Goal: Check status: Check status

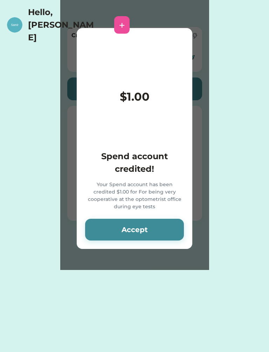
click at [151, 195] on div "Your Spend account has been credited $1.00 for For being very cooperative at th…" at bounding box center [134, 195] width 99 height 29
click at [153, 219] on button "Accept" at bounding box center [134, 230] width 99 height 22
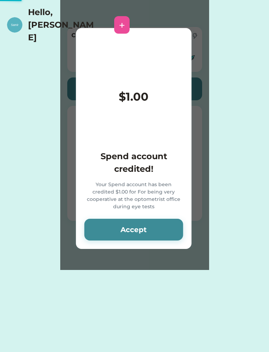
click at [148, 228] on button "Accept" at bounding box center [133, 230] width 99 height 22
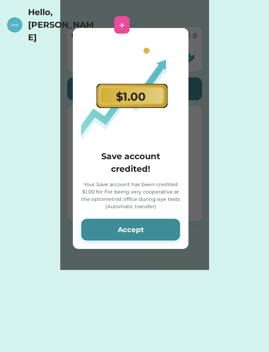
click at [157, 229] on button "Accept" at bounding box center [130, 230] width 99 height 22
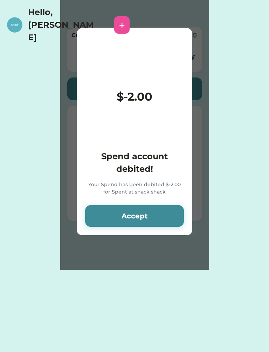
click at [147, 233] on div "$-2.00 Spend account debited! Your Spend has been debited $-2.00 for Spent at s…" at bounding box center [135, 131] width 116 height 207
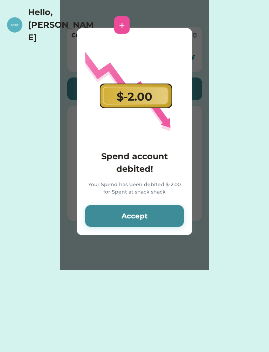
click at [155, 213] on button "Accept" at bounding box center [134, 216] width 99 height 22
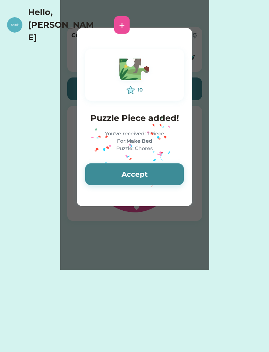
click at [161, 174] on button "Accept" at bounding box center [134, 174] width 99 height 22
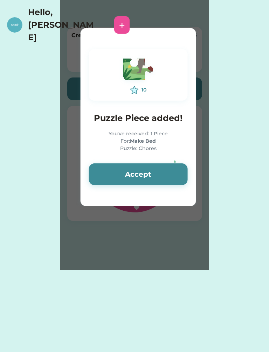
click at [152, 175] on button "Accept" at bounding box center [138, 174] width 99 height 22
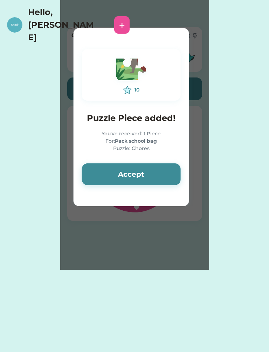
click at [156, 167] on button "Accept" at bounding box center [131, 174] width 99 height 22
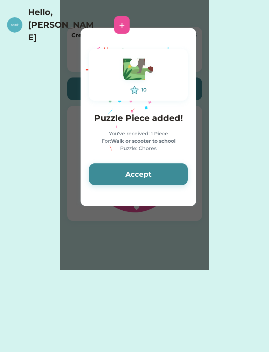
click at [153, 173] on button "Accept" at bounding box center [138, 174] width 99 height 22
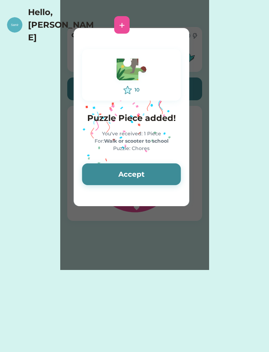
click at [154, 170] on button "Accept" at bounding box center [131, 174] width 99 height 22
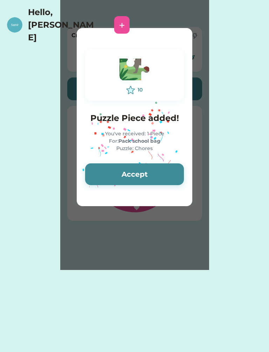
click at [152, 176] on button "Accept" at bounding box center [134, 174] width 99 height 22
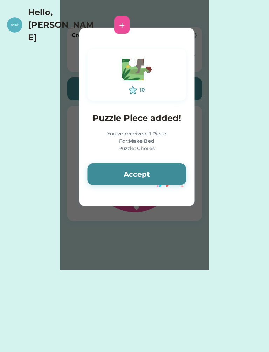
click at [148, 175] on button "Accept" at bounding box center [136, 174] width 99 height 22
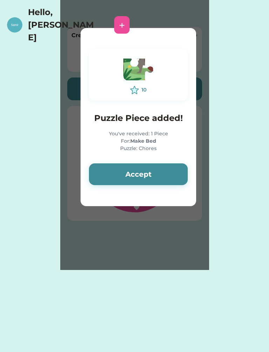
click at [151, 173] on button "Accept" at bounding box center [138, 174] width 99 height 22
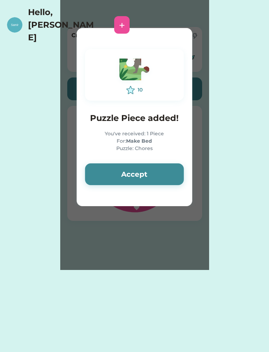
click at [148, 175] on button "Accept" at bounding box center [134, 174] width 99 height 22
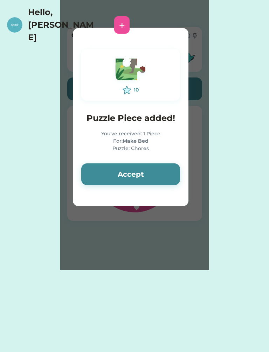
click at [146, 172] on button "Accept" at bounding box center [130, 174] width 99 height 22
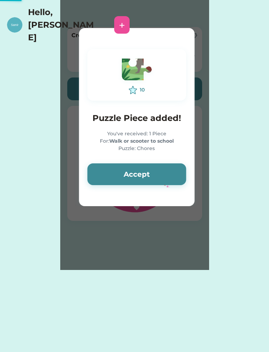
click at [145, 174] on button "Accept" at bounding box center [136, 174] width 99 height 22
click at [142, 169] on button "Accept" at bounding box center [136, 174] width 99 height 22
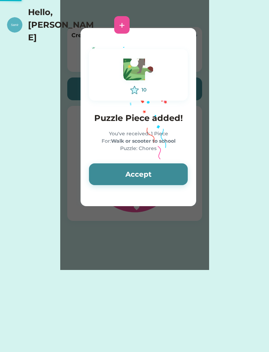
click at [138, 172] on button "Accept" at bounding box center [138, 174] width 99 height 22
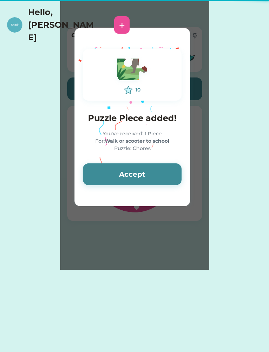
click at [148, 170] on button "Accept" at bounding box center [132, 174] width 99 height 22
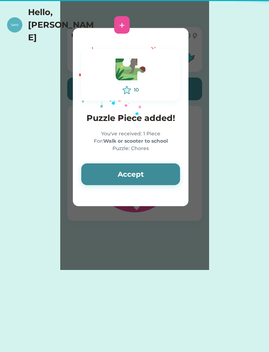
click at [144, 173] on button "Accept" at bounding box center [130, 174] width 99 height 22
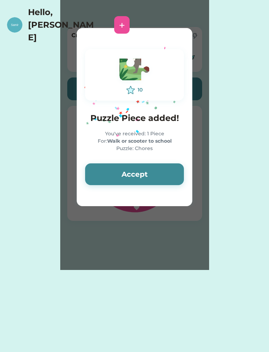
click at [145, 167] on button "Accept" at bounding box center [134, 174] width 99 height 22
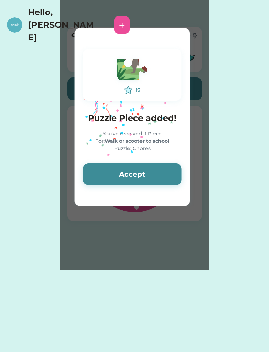
click at [142, 168] on button "Accept" at bounding box center [132, 174] width 99 height 22
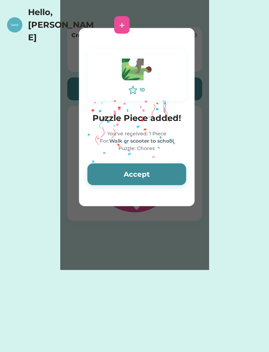
click at [134, 172] on button "Accept" at bounding box center [136, 174] width 99 height 22
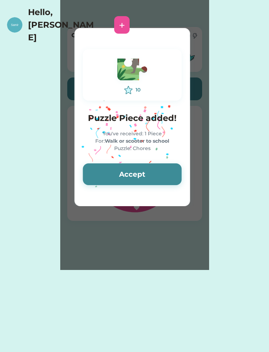
click at [148, 164] on button "Accept" at bounding box center [132, 174] width 99 height 22
click at [155, 174] on button "Accept" at bounding box center [132, 174] width 99 height 22
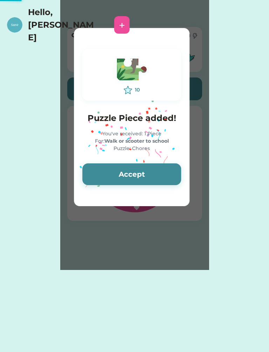
click at [157, 172] on button "Accept" at bounding box center [131, 174] width 99 height 22
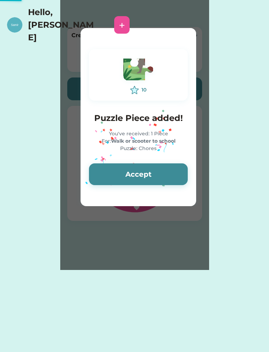
click at [159, 168] on button "Accept" at bounding box center [138, 174] width 99 height 22
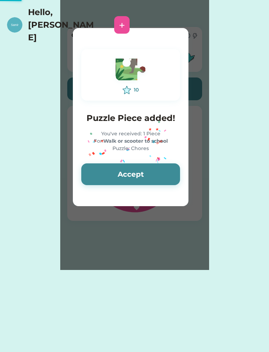
click at [159, 168] on button "Accept" at bounding box center [130, 174] width 99 height 22
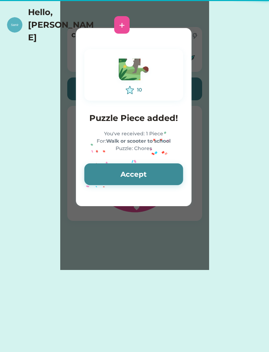
click at [153, 170] on button "Accept" at bounding box center [133, 174] width 99 height 22
click at [142, 169] on button "Accept" at bounding box center [133, 174] width 99 height 22
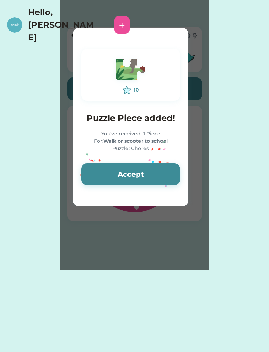
click at [135, 179] on button "Accept" at bounding box center [130, 174] width 99 height 22
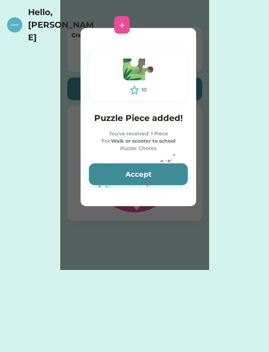
click at [142, 178] on button "Accept" at bounding box center [138, 174] width 99 height 22
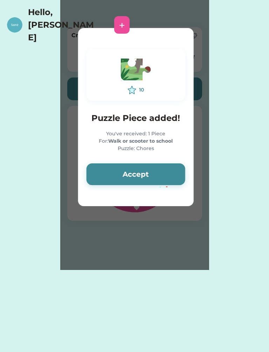
click at [142, 174] on button "Accept" at bounding box center [136, 174] width 99 height 22
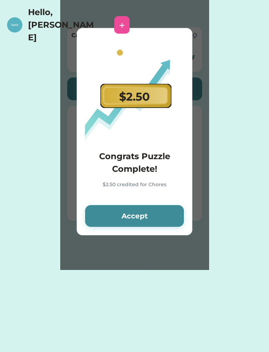
click at [139, 174] on h4 "Congrats Puzzle Complete!" at bounding box center [134, 162] width 99 height 25
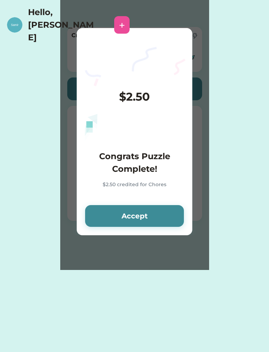
scroll to position [0, 16]
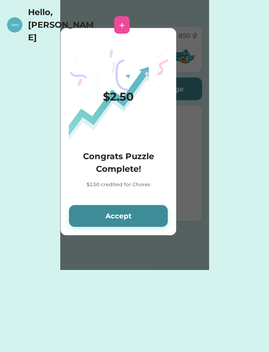
click at [142, 205] on button "Accept" at bounding box center [118, 216] width 99 height 22
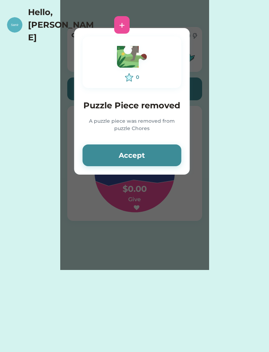
scroll to position [0, 0]
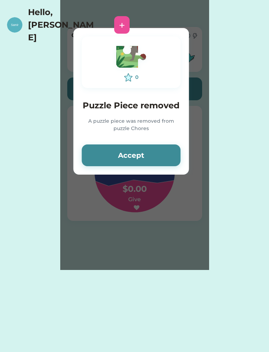
click at [142, 214] on div "Please wait $ account credited! Your account has been credited $ Accept 0 Puzzl…" at bounding box center [134, 135] width 149 height 270
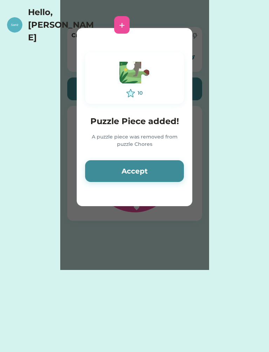
click at [145, 175] on button "Accept" at bounding box center [134, 171] width 99 height 22
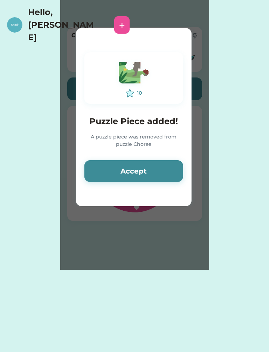
click at [148, 172] on button "Accept" at bounding box center [133, 171] width 99 height 22
click at [144, 173] on button "Accept" at bounding box center [133, 171] width 99 height 22
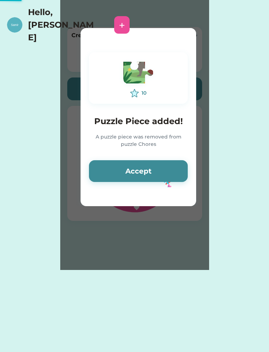
click at [139, 171] on button "Accept" at bounding box center [138, 171] width 99 height 22
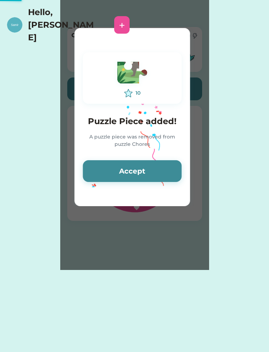
click at [140, 172] on button "Accept" at bounding box center [132, 171] width 99 height 22
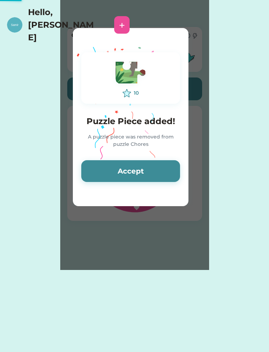
click at [140, 173] on button "Accept" at bounding box center [130, 171] width 99 height 22
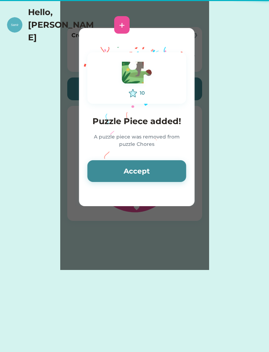
click at [143, 171] on button "Accept" at bounding box center [136, 171] width 99 height 22
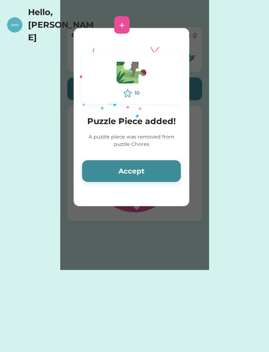
click at [142, 165] on button "Accept" at bounding box center [131, 171] width 99 height 22
click at [146, 170] on button "Accept" at bounding box center [131, 171] width 99 height 22
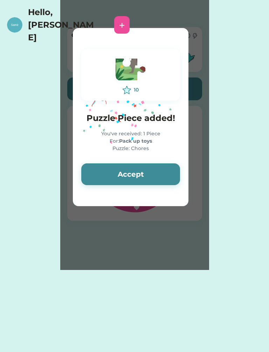
click at [151, 170] on button "Accept" at bounding box center [130, 174] width 99 height 22
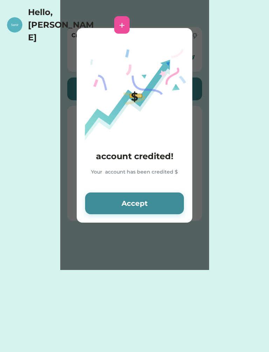
click at [153, 173] on div "Your account has been credited $" at bounding box center [134, 176] width 99 height 16
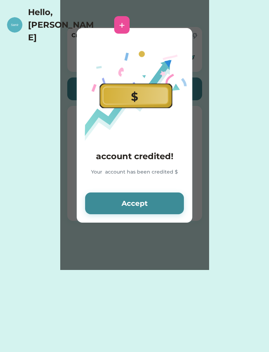
click at [151, 172] on div "Your account has been credited $" at bounding box center [134, 176] width 99 height 16
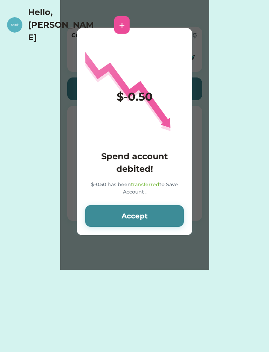
click at [155, 209] on button "Accept" at bounding box center [134, 216] width 99 height 22
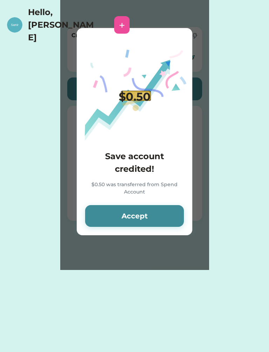
click at [160, 221] on button "Accept" at bounding box center [134, 216] width 99 height 22
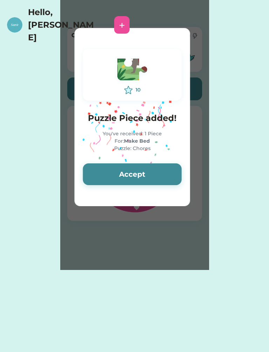
click at [153, 212] on div "Please wait $ account credited! Your account has been credited $ Accept 10 Puzz…" at bounding box center [134, 135] width 149 height 270
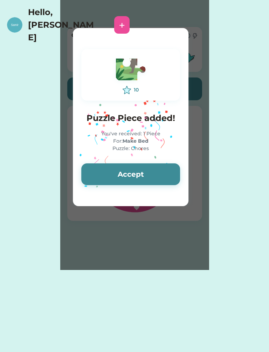
click at [152, 183] on button "Accept" at bounding box center [130, 174] width 99 height 22
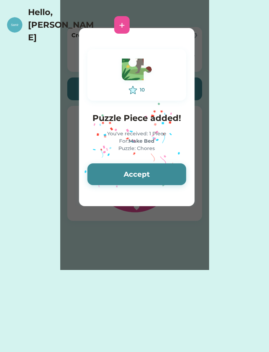
click at [163, 171] on button "Accept" at bounding box center [136, 174] width 99 height 22
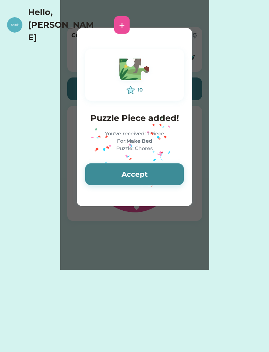
click at [175, 172] on button "Accept" at bounding box center [134, 174] width 99 height 22
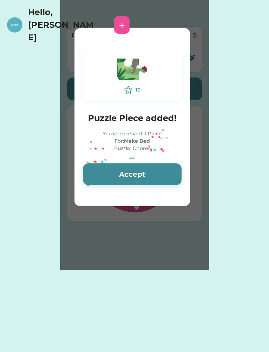
click at [168, 172] on button "Accept" at bounding box center [132, 174] width 99 height 22
click at [164, 172] on button "Accept" at bounding box center [132, 174] width 99 height 22
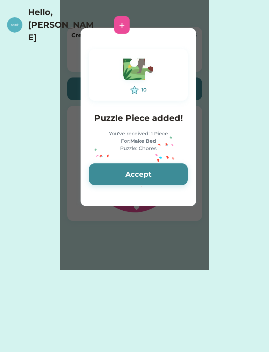
click at [163, 172] on button "Accept" at bounding box center [138, 174] width 99 height 22
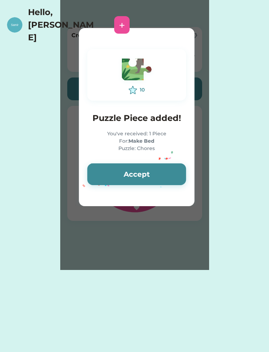
click at [162, 170] on button "Accept" at bounding box center [136, 174] width 99 height 22
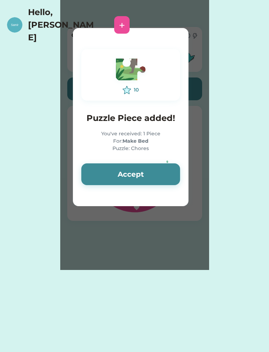
click at [164, 171] on button "Accept" at bounding box center [130, 174] width 99 height 22
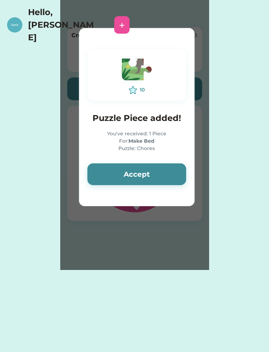
click at [158, 166] on button "Accept" at bounding box center [136, 174] width 99 height 22
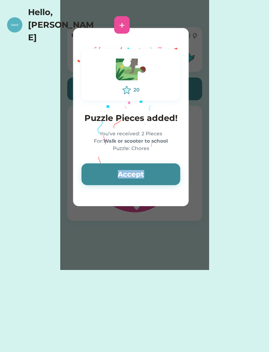
click at [158, 173] on button "Accept" at bounding box center [131, 174] width 99 height 22
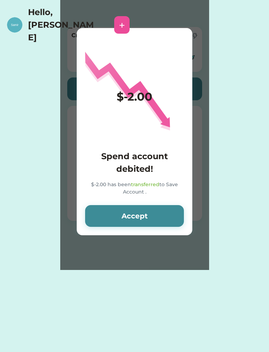
click at [140, 201] on div "$-2.00 Spend account debited! $-2.00 has been transferred to Save Account . Acc…" at bounding box center [135, 131] width 116 height 207
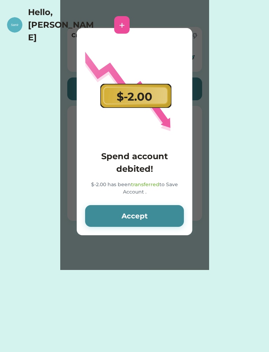
click at [151, 213] on button "Accept" at bounding box center [134, 216] width 99 height 22
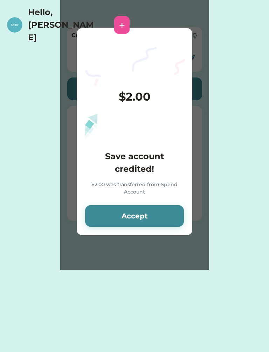
click at [150, 96] on div "$2.00" at bounding box center [135, 96] width 32 height 17
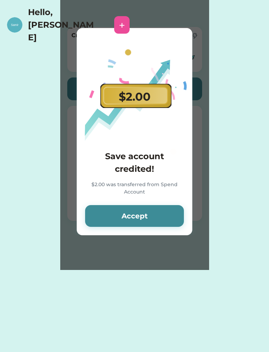
click at [150, 220] on button "Accept" at bounding box center [134, 216] width 99 height 22
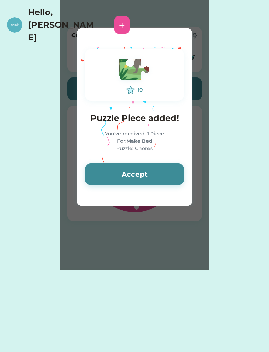
click at [137, 165] on button "Accept" at bounding box center [134, 174] width 99 height 22
click at [162, 175] on button "Accept" at bounding box center [134, 174] width 99 height 22
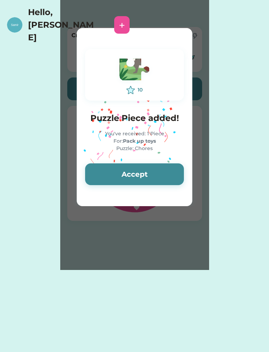
click at [156, 171] on button "Accept" at bounding box center [134, 174] width 99 height 22
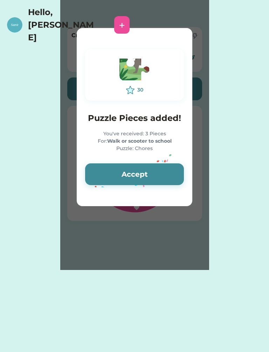
click at [125, 20] on div "+" at bounding box center [122, 25] width 6 height 11
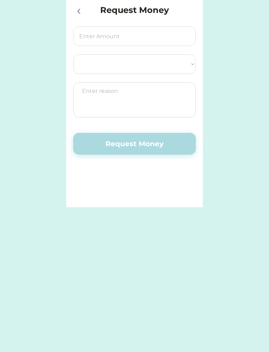
select select ""PLACEHOLDER_1427118222253""
click at [77, 14] on icon at bounding box center [79, 11] width 8 height 8
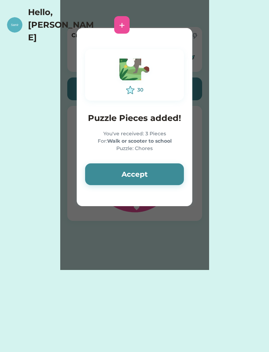
click at [22, 17] on img at bounding box center [14, 24] width 15 height 15
click at [235, 105] on div "Request Money Select Account Landings Save Give Spend Max snapper akedo Request…" at bounding box center [134, 135] width 269 height 270
click at [125, 20] on div "+" at bounding box center [122, 25] width 6 height 11
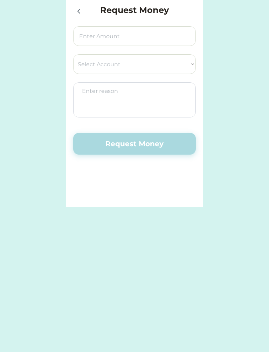
click at [79, 8] on icon at bounding box center [79, 11] width 8 height 8
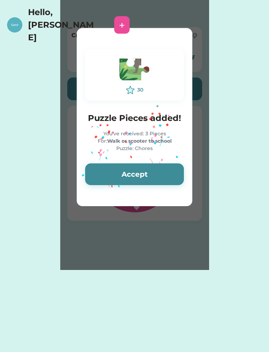
click at [133, 174] on button "Accept" at bounding box center [134, 174] width 99 height 22
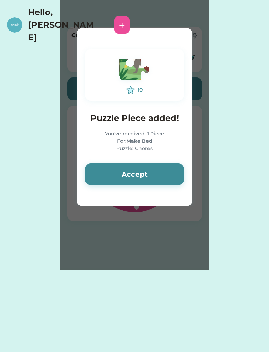
click at [149, 174] on button "Accept" at bounding box center [134, 174] width 99 height 22
click at [142, 176] on button "Accept" at bounding box center [134, 174] width 99 height 22
click at [151, 181] on button "Accept" at bounding box center [134, 174] width 99 height 22
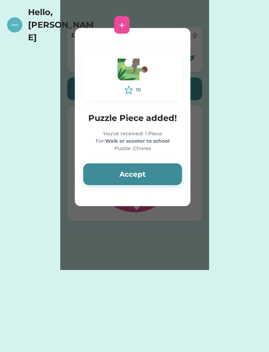
click at [160, 178] on button "Accept" at bounding box center [132, 174] width 99 height 22
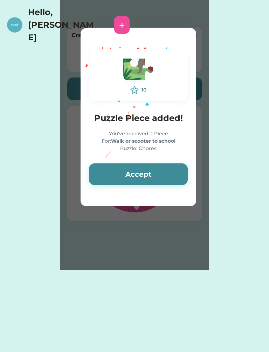
click at [158, 172] on button "Accept" at bounding box center [138, 174] width 99 height 22
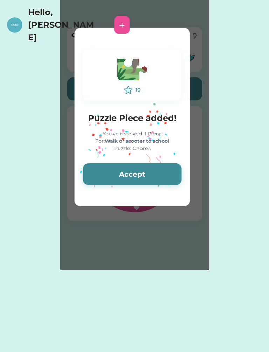
click at [153, 177] on button "Accept" at bounding box center [132, 174] width 99 height 22
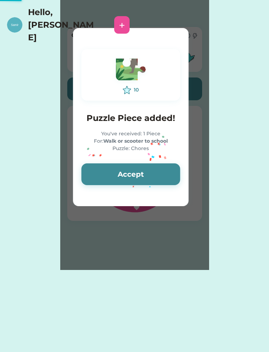
click at [157, 175] on button "Accept" at bounding box center [130, 174] width 99 height 22
click at [156, 172] on button "Accept" at bounding box center [130, 174] width 99 height 22
click at [152, 175] on button "Accept" at bounding box center [130, 174] width 99 height 22
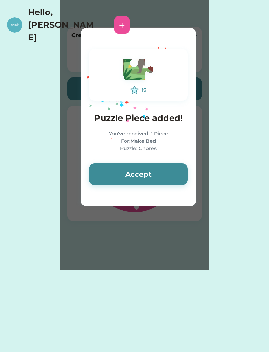
click at [149, 173] on button "Accept" at bounding box center [138, 174] width 99 height 22
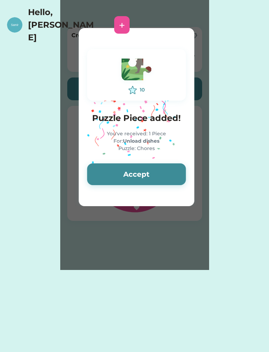
click at [151, 170] on button "Accept" at bounding box center [136, 174] width 99 height 22
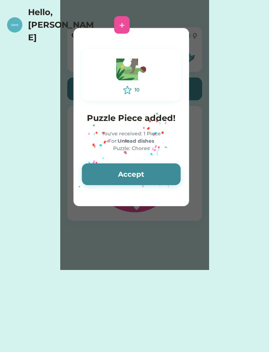
click at [146, 176] on button "Accept" at bounding box center [131, 174] width 99 height 22
click at [150, 174] on button "Accept" at bounding box center [131, 174] width 99 height 22
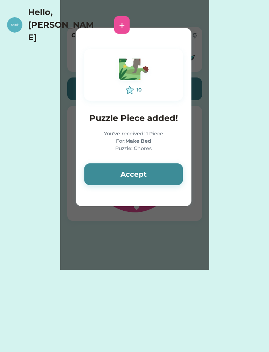
click at [152, 172] on button "Accept" at bounding box center [133, 174] width 99 height 22
click at [151, 172] on button "Accept" at bounding box center [133, 174] width 99 height 22
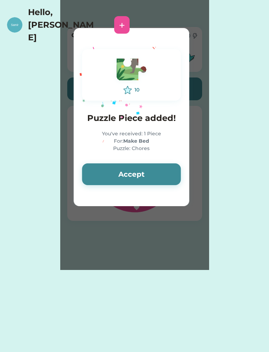
click at [150, 173] on button "Accept" at bounding box center [131, 174] width 99 height 22
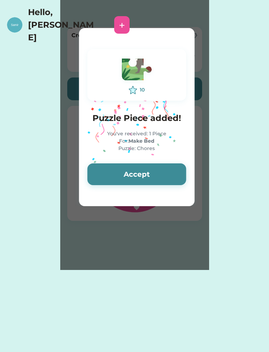
click at [150, 174] on button "Accept" at bounding box center [136, 174] width 99 height 22
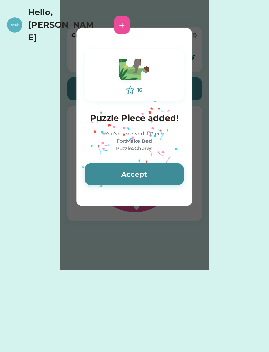
click at [151, 175] on button "Accept" at bounding box center [134, 174] width 99 height 22
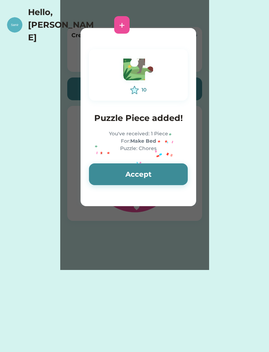
click at [156, 177] on button "Accept" at bounding box center [138, 174] width 99 height 22
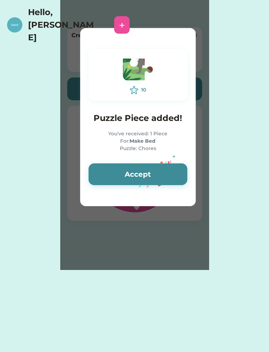
click at [158, 174] on button "Accept" at bounding box center [138, 174] width 99 height 22
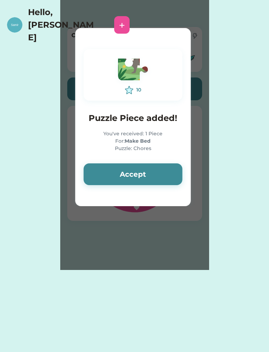
click at [161, 170] on button "Accept" at bounding box center [133, 174] width 99 height 22
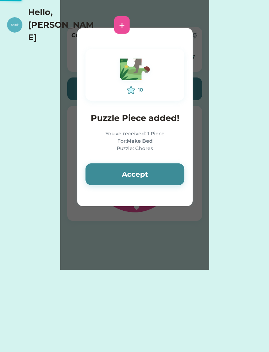
click at [171, 167] on button "Accept" at bounding box center [134, 174] width 99 height 22
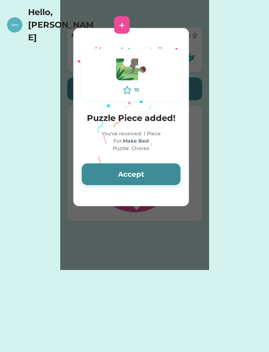
click at [165, 171] on button "Accept" at bounding box center [131, 174] width 99 height 22
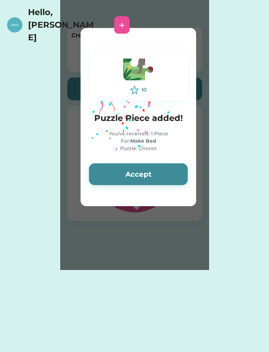
click at [158, 171] on button "Accept" at bounding box center [138, 174] width 99 height 22
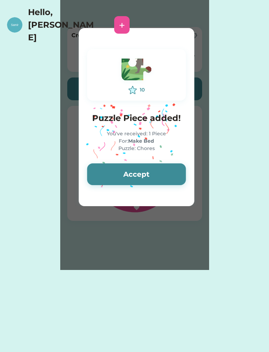
click at [153, 173] on button "Accept" at bounding box center [136, 174] width 99 height 22
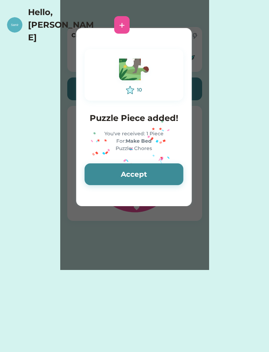
click at [151, 172] on button "Accept" at bounding box center [133, 174] width 99 height 22
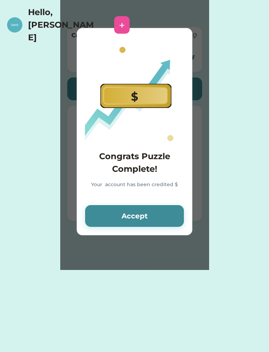
click at [150, 171] on h4 "Congrats Puzzle Complete!" at bounding box center [134, 162] width 99 height 25
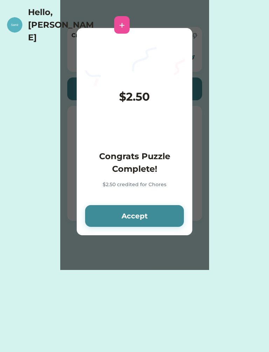
click at [149, 216] on button "Accept" at bounding box center [134, 216] width 99 height 22
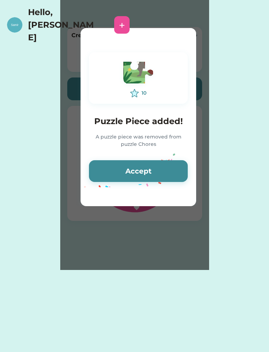
click at [153, 167] on button "Accept" at bounding box center [138, 171] width 99 height 22
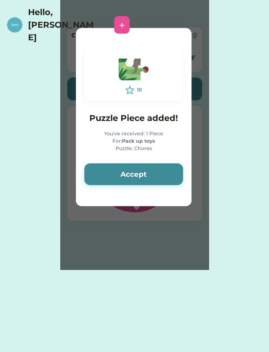
click at [154, 174] on button "Accept" at bounding box center [133, 174] width 99 height 22
click at [148, 172] on button "Accept" at bounding box center [133, 174] width 99 height 22
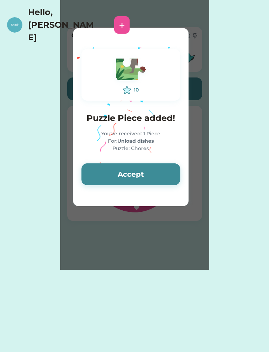
click at [144, 173] on button "Accept" at bounding box center [130, 174] width 99 height 22
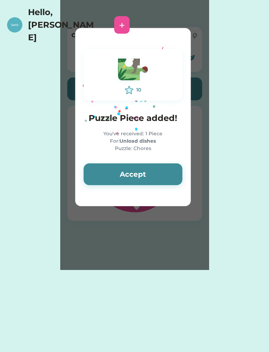
click at [146, 168] on button "Accept" at bounding box center [133, 174] width 99 height 22
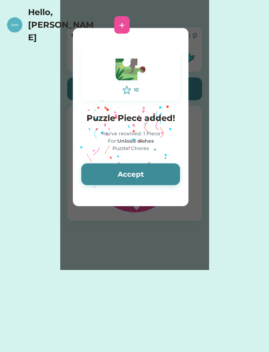
click at [148, 174] on button "Accept" at bounding box center [130, 174] width 99 height 22
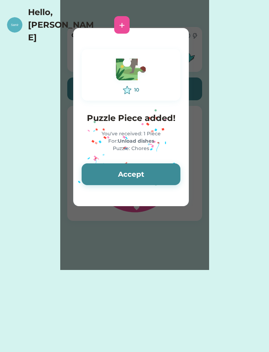
click at [150, 173] on button "Accept" at bounding box center [131, 174] width 99 height 22
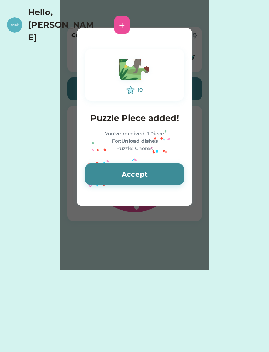
click at [150, 175] on button "Accept" at bounding box center [134, 174] width 99 height 22
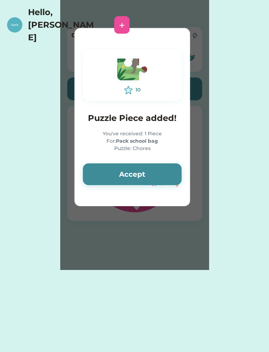
click at [151, 172] on button "Accept" at bounding box center [132, 174] width 99 height 22
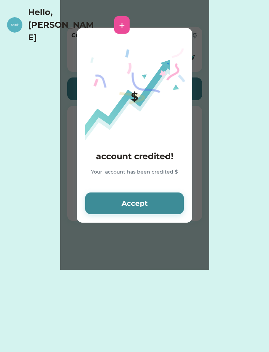
click at [152, 167] on div "account credited! Your account has been credited $" at bounding box center [134, 167] width 99 height 34
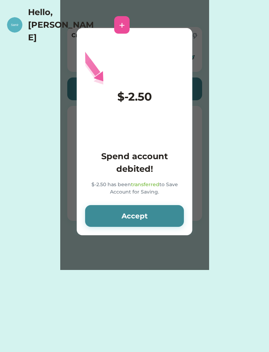
click at [153, 194] on div "$-2.50 has been transferred to Save Account for Saving." at bounding box center [134, 189] width 99 height 16
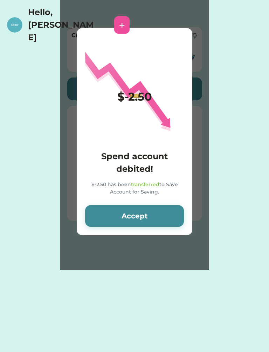
click at [151, 213] on button "Accept" at bounding box center [134, 216] width 99 height 22
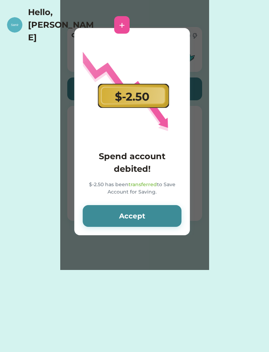
click at [149, 213] on button "Accept" at bounding box center [132, 216] width 99 height 22
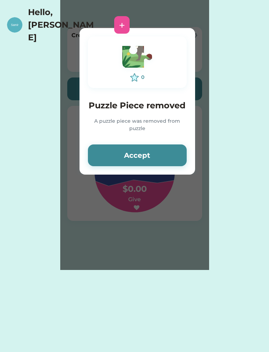
click at [157, 155] on button "Accept" at bounding box center [137, 155] width 99 height 22
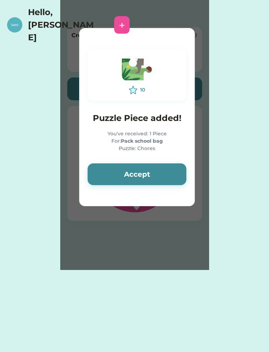
click at [158, 166] on button "Accept" at bounding box center [137, 174] width 99 height 22
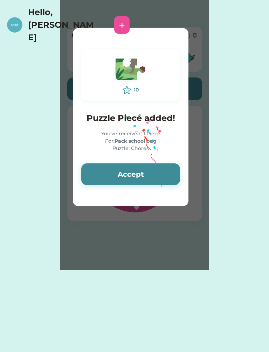
click at [157, 170] on button "Accept" at bounding box center [130, 174] width 99 height 22
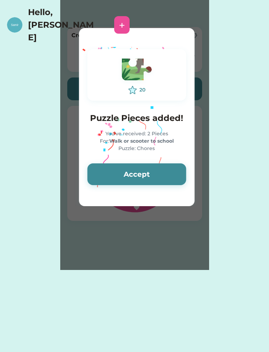
click at [155, 171] on button "Accept" at bounding box center [136, 174] width 99 height 22
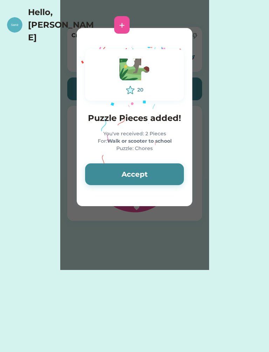
click at [153, 175] on button "Accept" at bounding box center [134, 174] width 99 height 22
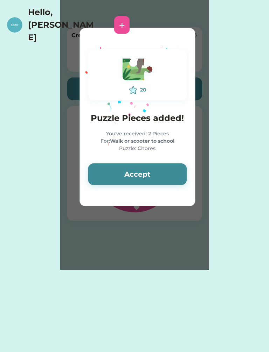
click at [156, 172] on button "Accept" at bounding box center [137, 174] width 99 height 22
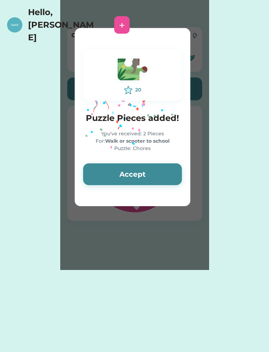
click at [151, 172] on button "Accept" at bounding box center [132, 174] width 99 height 22
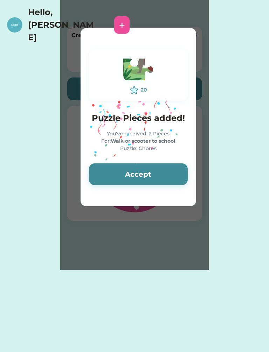
click at [151, 174] on button "Accept" at bounding box center [138, 174] width 99 height 22
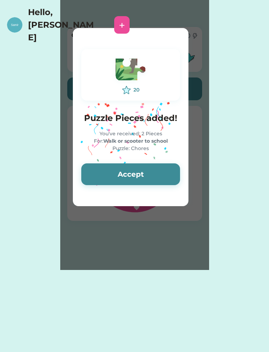
click at [151, 172] on button "Accept" at bounding box center [130, 174] width 99 height 22
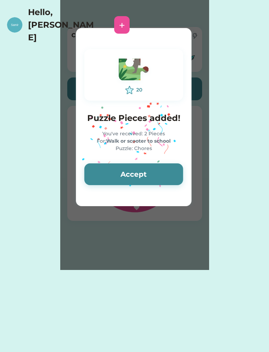
click at [152, 173] on button "Accept" at bounding box center [133, 174] width 99 height 22
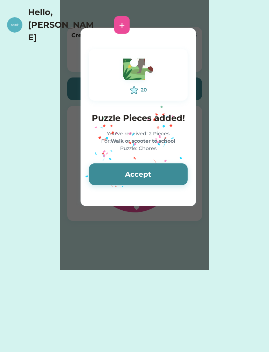
click at [156, 171] on button "Accept" at bounding box center [138, 174] width 99 height 22
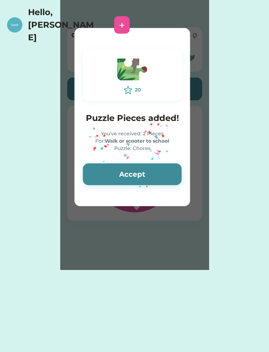
click at [156, 171] on button "Accept" at bounding box center [132, 174] width 99 height 22
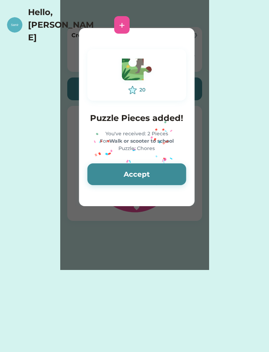
click at [155, 172] on button "Accept" at bounding box center [136, 174] width 99 height 22
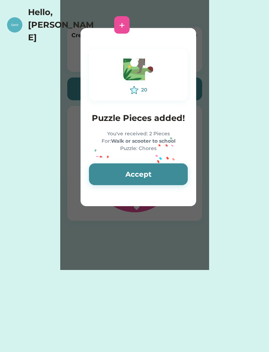
click at [156, 172] on button "Accept" at bounding box center [138, 174] width 99 height 22
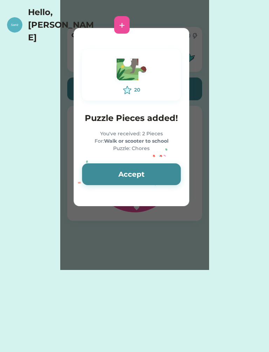
click at [159, 167] on button "Accept" at bounding box center [131, 174] width 99 height 22
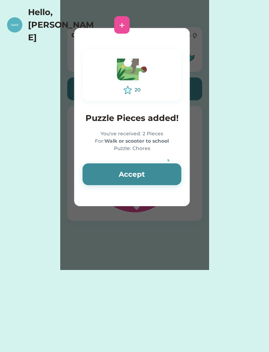
click at [158, 165] on button "Accept" at bounding box center [132, 174] width 99 height 22
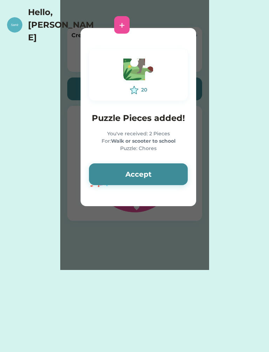
click at [157, 167] on button "Accept" at bounding box center [138, 174] width 99 height 22
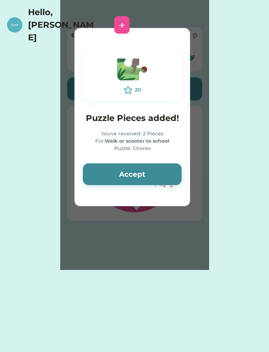
click at [155, 172] on button "Accept" at bounding box center [132, 174] width 99 height 22
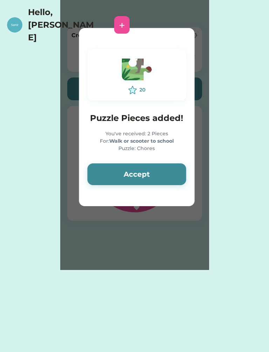
click at [154, 172] on button "Accept" at bounding box center [136, 174] width 99 height 22
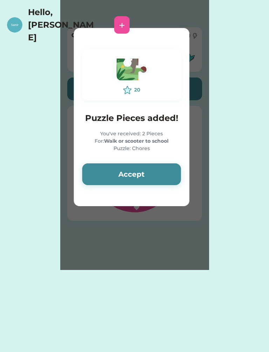
click at [157, 171] on button "Accept" at bounding box center [131, 174] width 99 height 22
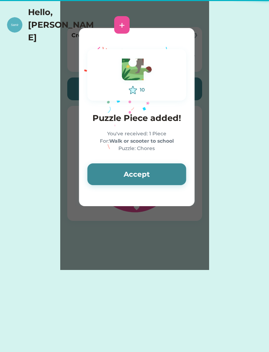
click at [151, 175] on button "Accept" at bounding box center [136, 174] width 99 height 22
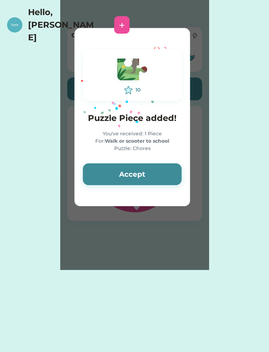
click at [151, 174] on button "Accept" at bounding box center [132, 174] width 99 height 22
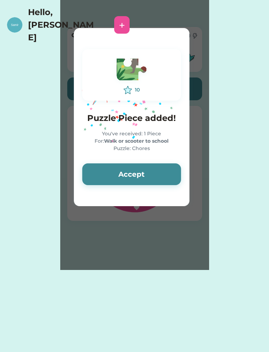
click at [151, 173] on button "Accept" at bounding box center [131, 174] width 99 height 22
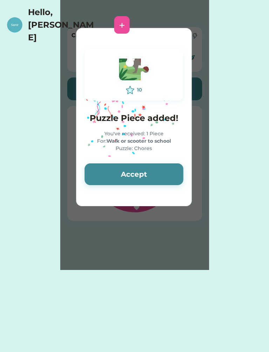
click at [151, 169] on button "Accept" at bounding box center [133, 174] width 99 height 22
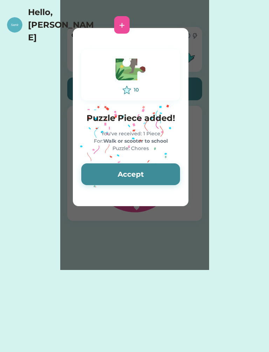
click at [153, 166] on button "Accept" at bounding box center [130, 174] width 99 height 22
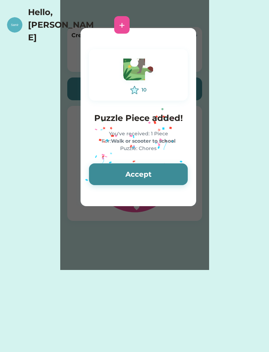
click at [160, 163] on button "Accept" at bounding box center [138, 174] width 99 height 22
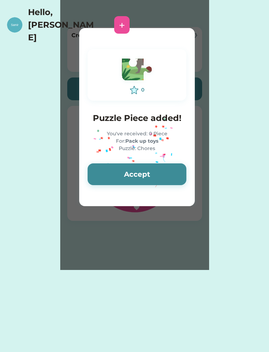
click at [154, 167] on button "Accept" at bounding box center [137, 174] width 99 height 22
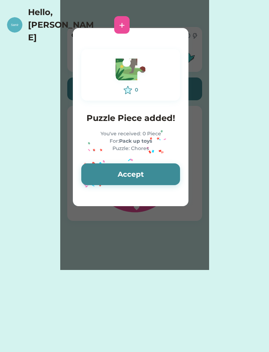
click at [151, 172] on button "Accept" at bounding box center [130, 174] width 99 height 22
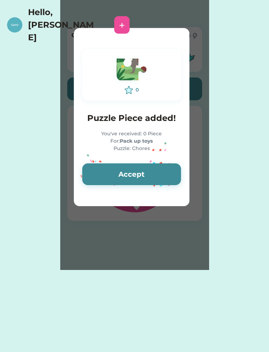
click at [153, 170] on button "Accept" at bounding box center [131, 174] width 99 height 22
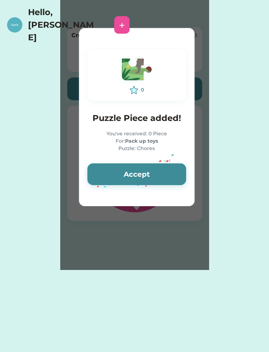
click at [156, 169] on button "Accept" at bounding box center [136, 174] width 99 height 22
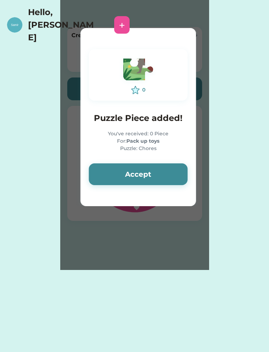
click at [156, 168] on button "Accept" at bounding box center [138, 174] width 99 height 22
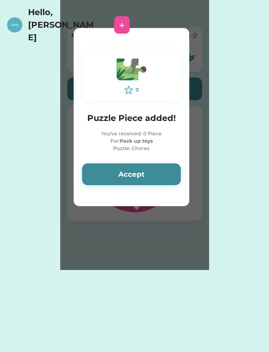
click at [156, 172] on button "Accept" at bounding box center [131, 174] width 99 height 22
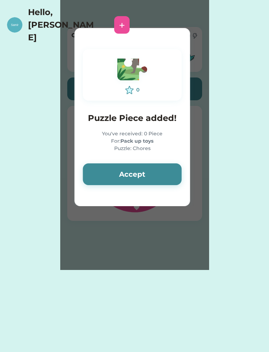
click at [156, 171] on button "Accept" at bounding box center [132, 174] width 99 height 22
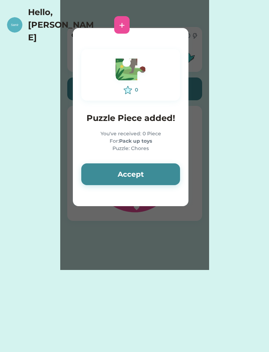
click at [153, 173] on button "Accept" at bounding box center [130, 174] width 99 height 22
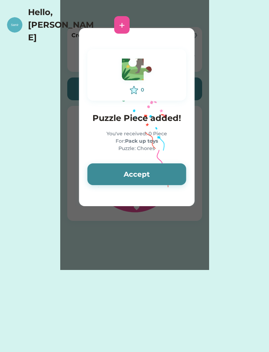
click at [153, 172] on button "Accept" at bounding box center [136, 174] width 99 height 22
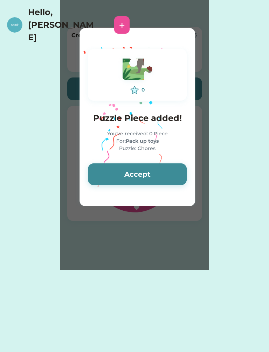
click at [154, 170] on button "Accept" at bounding box center [137, 174] width 99 height 22
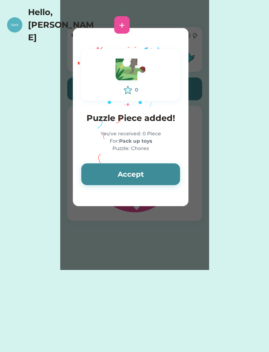
click at [153, 171] on button "Accept" at bounding box center [130, 174] width 99 height 22
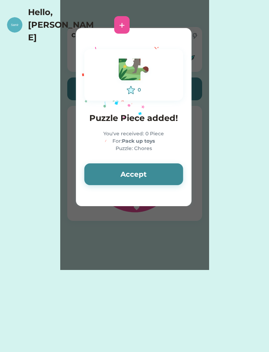
click at [154, 168] on button "Accept" at bounding box center [133, 174] width 99 height 22
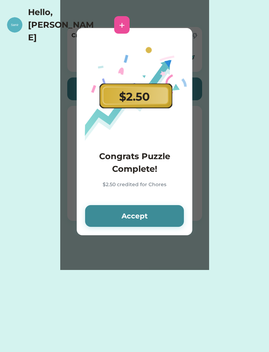
click at [150, 201] on div "$2.50 Congrats Puzzle Complete! $2.50 credited for Chores Accept" at bounding box center [135, 131] width 116 height 207
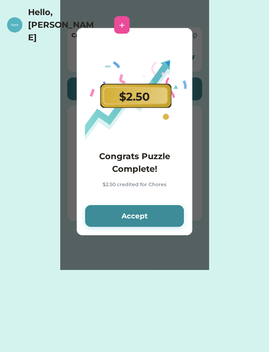
click at [145, 209] on button "Accept" at bounding box center [134, 216] width 99 height 22
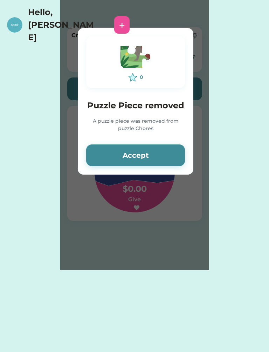
click at [143, 214] on div "Please wait $ account credited! Your account has been credited $ Accept 0 Puzzl…" at bounding box center [134, 135] width 149 height 270
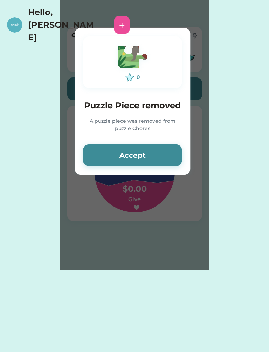
click at [142, 213] on div "Please wait $ account credited! Your account has been credited $ Accept 0 Puzzl…" at bounding box center [134, 135] width 149 height 270
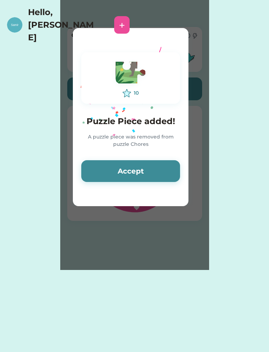
click at [153, 166] on button "Accept" at bounding box center [130, 171] width 99 height 22
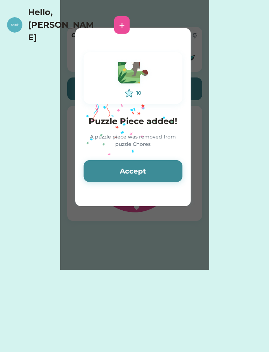
click at [160, 155] on div "10 Puzzle Piece added! A puzzle piece was removed from puzzle Chores Accept" at bounding box center [133, 117] width 116 height 146
click at [154, 169] on button "Accept" at bounding box center [133, 171] width 99 height 22
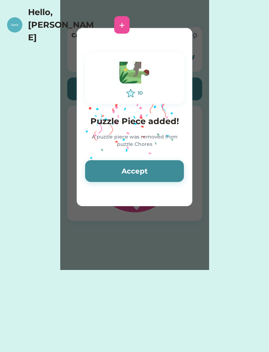
click at [155, 171] on button "Accept" at bounding box center [134, 171] width 99 height 22
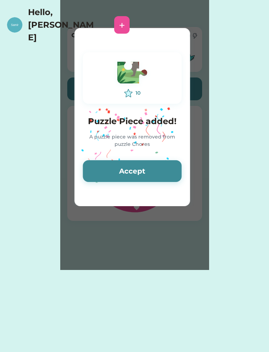
click at [156, 168] on button "Accept" at bounding box center [132, 171] width 99 height 22
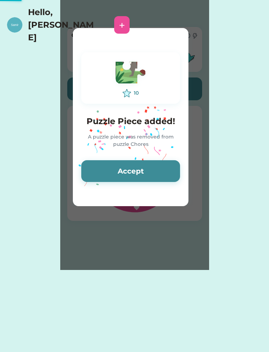
click at [158, 167] on button "Accept" at bounding box center [130, 171] width 99 height 22
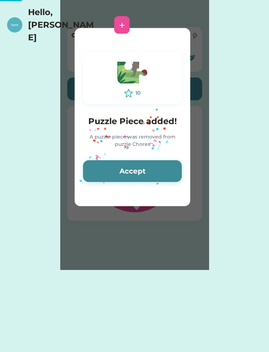
click at [161, 168] on button "Accept" at bounding box center [132, 171] width 99 height 22
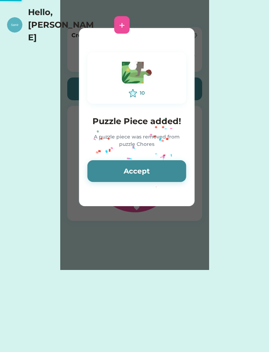
click at [160, 170] on button "Accept" at bounding box center [136, 171] width 99 height 22
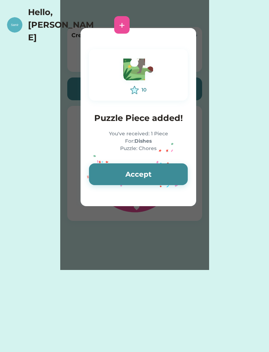
click at [161, 166] on button "Accept" at bounding box center [138, 174] width 99 height 22
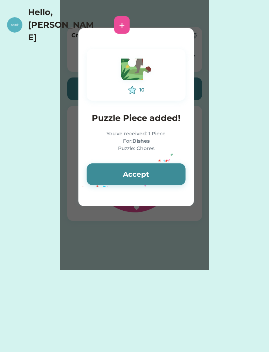
click at [161, 171] on button "Accept" at bounding box center [136, 174] width 99 height 22
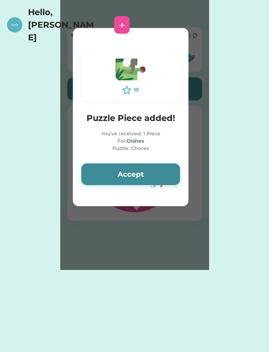
click at [159, 174] on button "Accept" at bounding box center [130, 174] width 99 height 22
click at [158, 173] on button "Accept" at bounding box center [130, 174] width 99 height 22
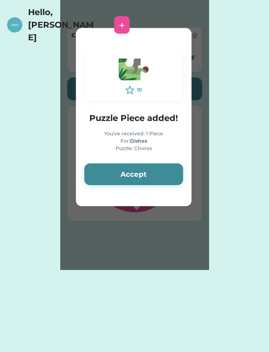
click at [156, 171] on button "Accept" at bounding box center [133, 174] width 99 height 22
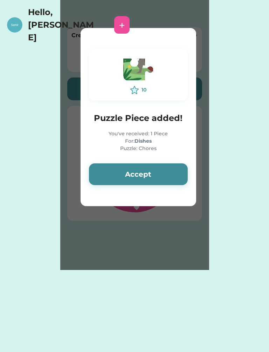
click at [156, 172] on button "Accept" at bounding box center [138, 174] width 99 height 22
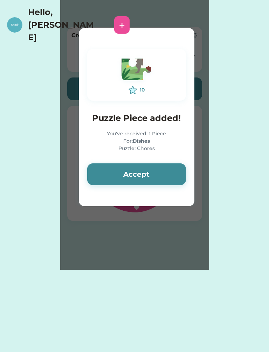
click at [156, 170] on button "Accept" at bounding box center [136, 174] width 99 height 22
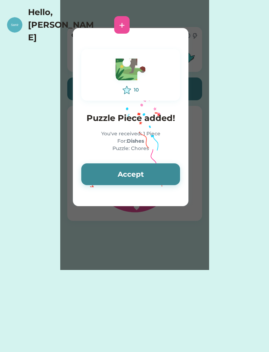
click at [154, 172] on button "Accept" at bounding box center [130, 174] width 99 height 22
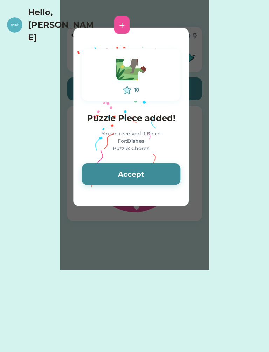
click at [154, 175] on button "Accept" at bounding box center [131, 174] width 99 height 22
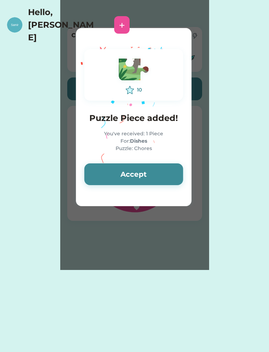
click at [153, 178] on button "Accept" at bounding box center [133, 174] width 99 height 22
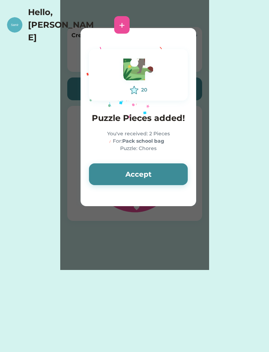
click at [154, 173] on button "Accept" at bounding box center [138, 174] width 99 height 22
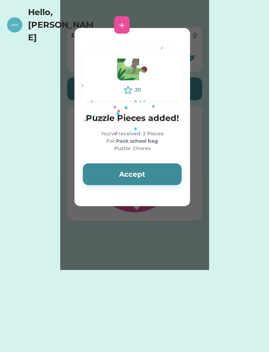
click at [154, 169] on button "Accept" at bounding box center [132, 174] width 99 height 22
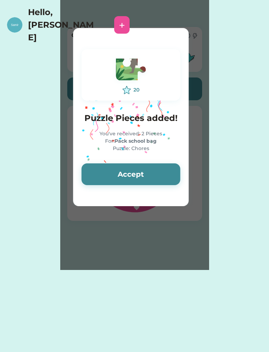
click at [154, 171] on button "Accept" at bounding box center [131, 174] width 99 height 22
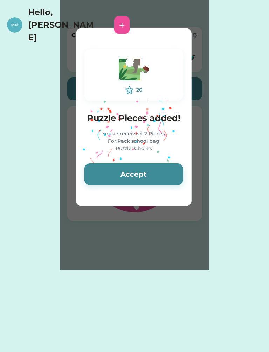
click at [153, 171] on button "Accept" at bounding box center [133, 174] width 99 height 22
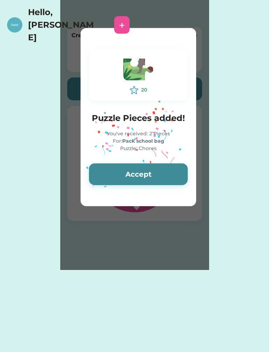
click at [156, 167] on button "Accept" at bounding box center [138, 174] width 99 height 22
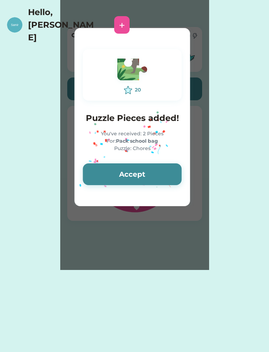
click at [155, 176] on button "Accept" at bounding box center [132, 174] width 99 height 22
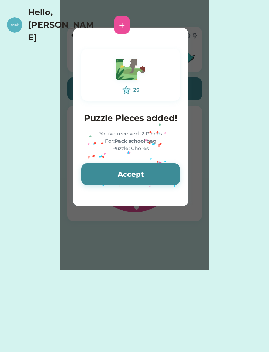
click at [154, 178] on button "Accept" at bounding box center [130, 174] width 99 height 22
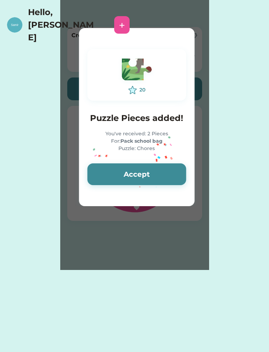
click at [155, 177] on button "Accept" at bounding box center [136, 174] width 99 height 22
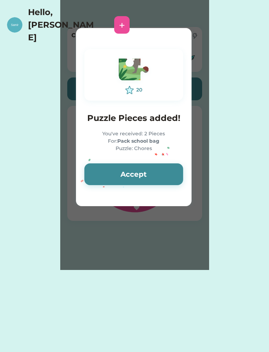
click at [155, 177] on button "Accept" at bounding box center [133, 174] width 99 height 22
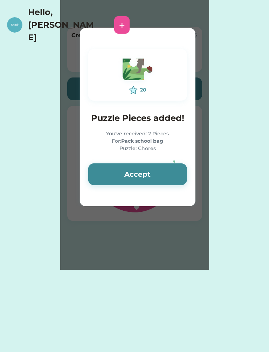
click at [153, 177] on button "Accept" at bounding box center [137, 174] width 99 height 22
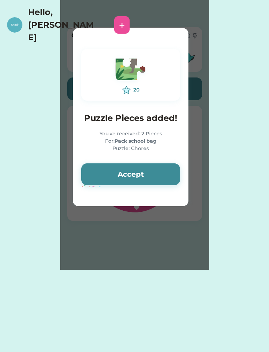
click at [153, 174] on button "Accept" at bounding box center [130, 174] width 99 height 22
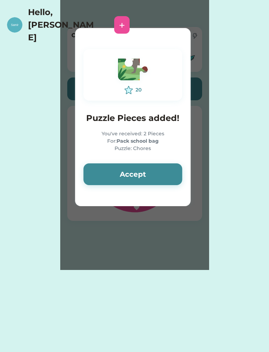
click at [152, 174] on button "Accept" at bounding box center [132, 174] width 99 height 22
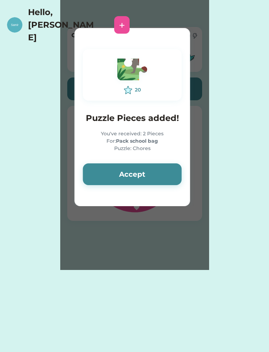
click at [155, 172] on button "Accept" at bounding box center [132, 174] width 99 height 22
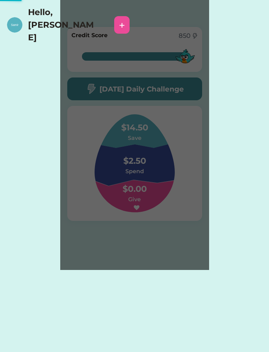
click at [156, 181] on div "Please wait $ account credited! Your account has been credited $ Accept 60 Puzz…" at bounding box center [134, 135] width 149 height 270
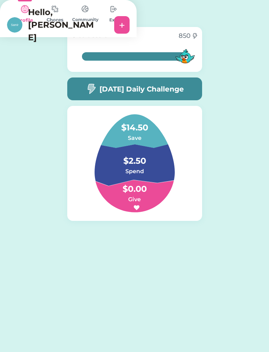
click at [136, 125] on h4 "$14.50" at bounding box center [134, 124] width 70 height 20
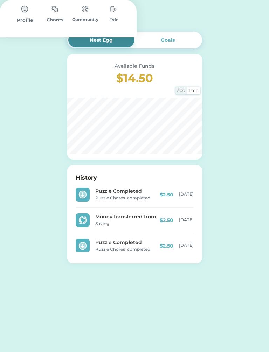
click at [118, 36] on div "Nest Egg" at bounding box center [101, 40] width 67 height 15
click at [238, 62] on div "Request Money Select Account Landings Save Give Spend Max snapper akedo Request…" at bounding box center [134, 152] width 269 height 305
click at [232, 46] on div "Request Money Select Account Landings Save Give Spend Max snapper akedo Request…" at bounding box center [134, 152] width 269 height 305
click at [18, 12] on div at bounding box center [12, 17] width 11 height 11
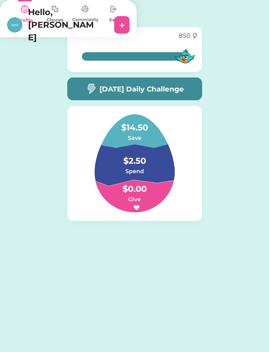
click at [145, 172] on h6 "Spend" at bounding box center [134, 171] width 70 height 8
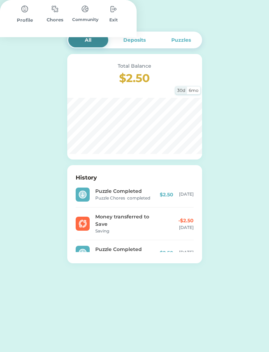
click at [151, 78] on h3 "$2.50" at bounding box center [135, 78] width 118 height 17
click at [164, 93] on div "Total Balance $2.50 30d 6mo" at bounding box center [134, 106] width 135 height 105
click at [193, 37] on div "Puzzles" at bounding box center [181, 40] width 40 height 15
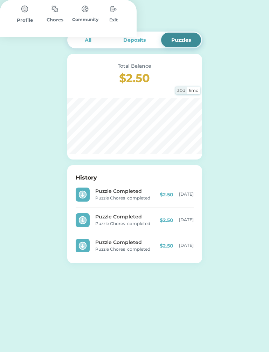
click at [103, 26] on div "Spend Account" at bounding box center [63, 17] width 126 height 22
click at [89, 39] on div "All" at bounding box center [88, 39] width 7 height 7
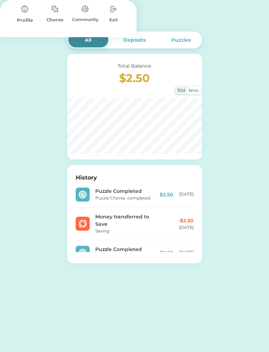
click at [149, 34] on div "Deposits" at bounding box center [135, 40] width 40 height 15
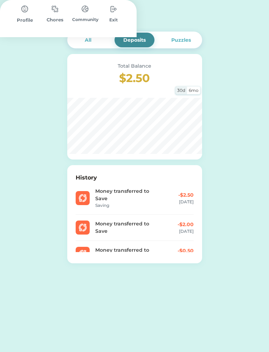
click at [100, 44] on div "All" at bounding box center [88, 40] width 40 height 15
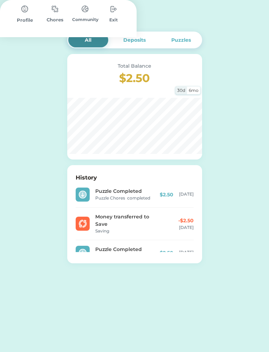
click at [136, 80] on h3 "$2.50" at bounding box center [135, 78] width 118 height 17
click at [137, 76] on h3 "$2.50" at bounding box center [135, 78] width 118 height 17
